Goal: Transaction & Acquisition: Purchase product/service

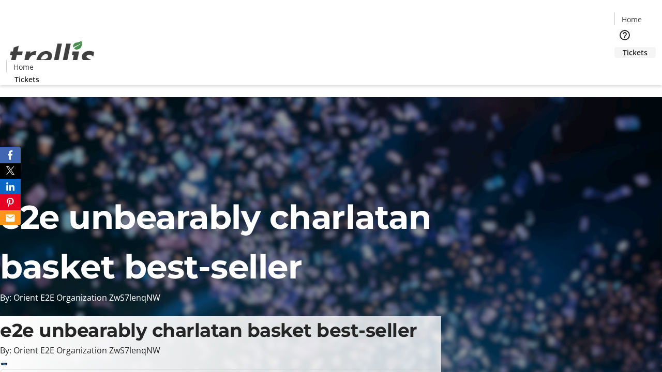
click at [623, 47] on span "Tickets" at bounding box center [635, 52] width 25 height 11
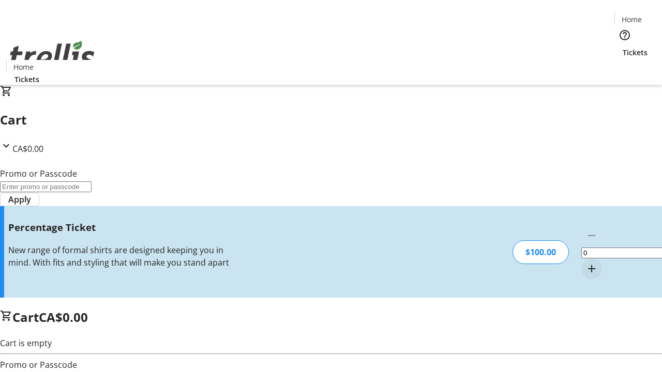
click at [585, 263] on mat-icon "Increment by one" at bounding box center [591, 269] width 12 height 12
type input "1"
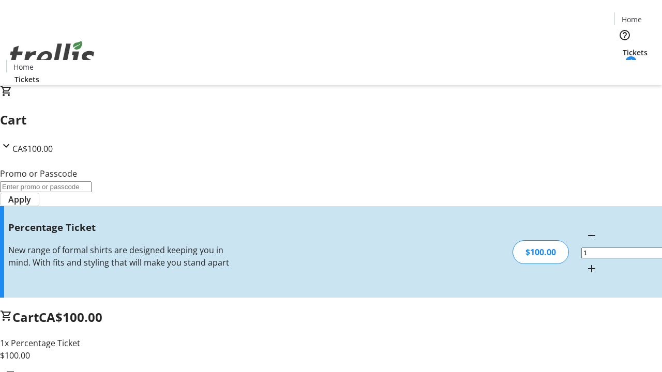
type input "FOO"
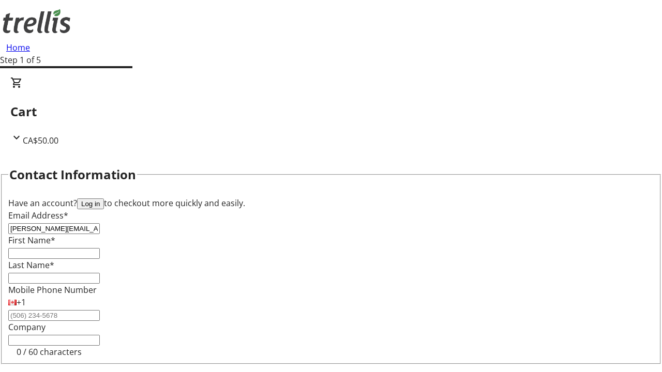
type input "[PERSON_NAME][EMAIL_ADDRESS][DOMAIN_NAME]"
type input "[PERSON_NAME]"
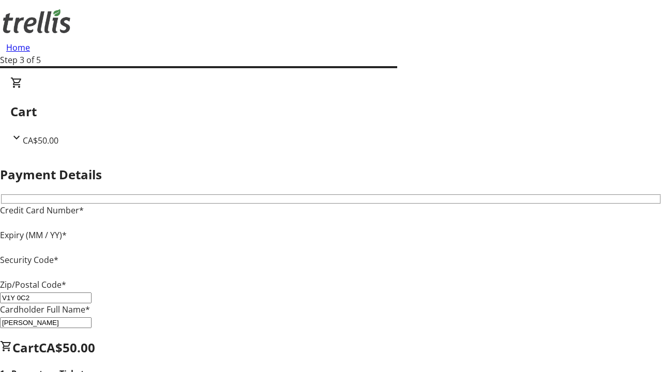
type input "V1Y 0C2"
